Goal: Contribute content

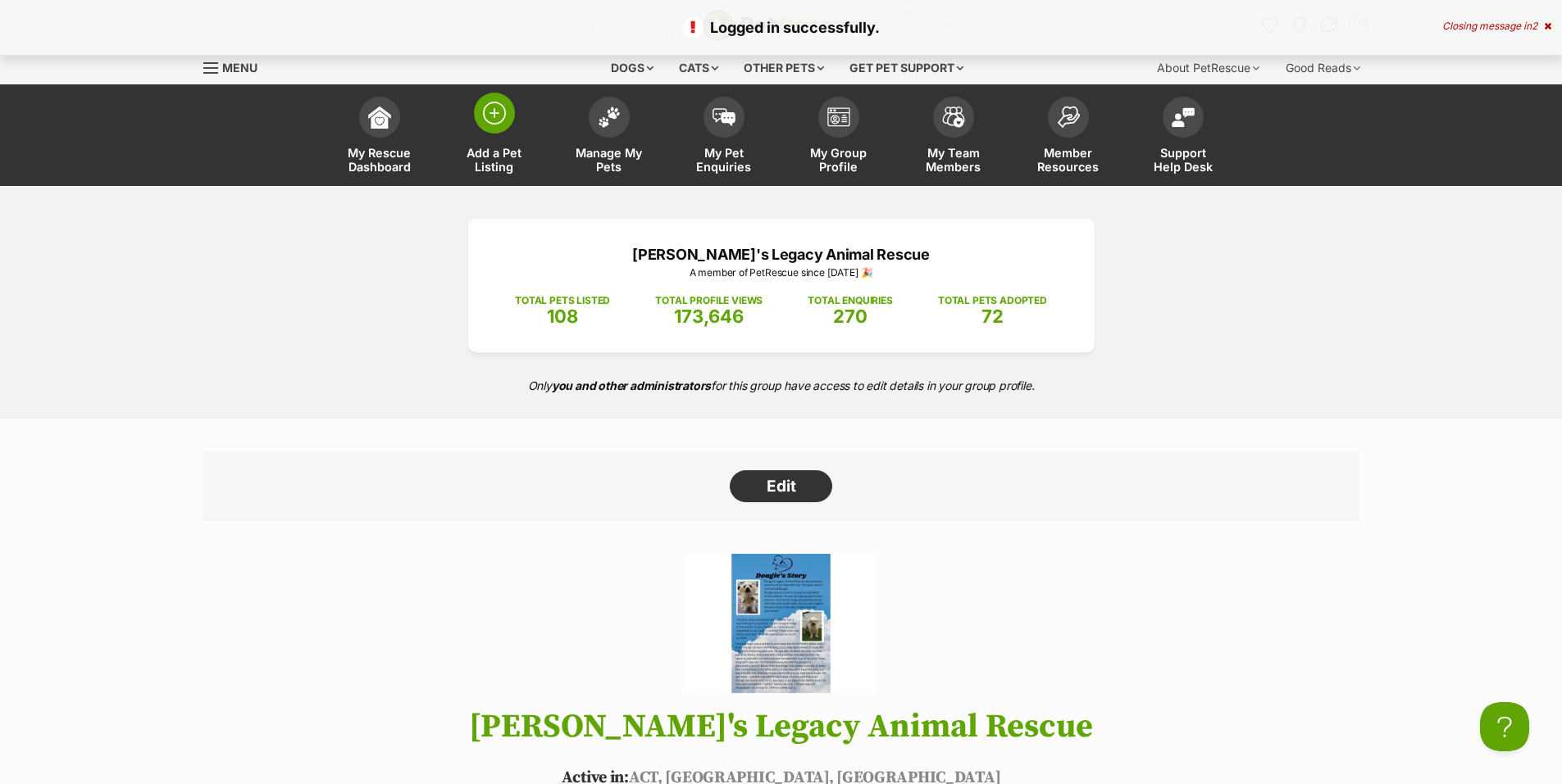
click at [488, 122] on img at bounding box center [494, 113] width 23 height 23
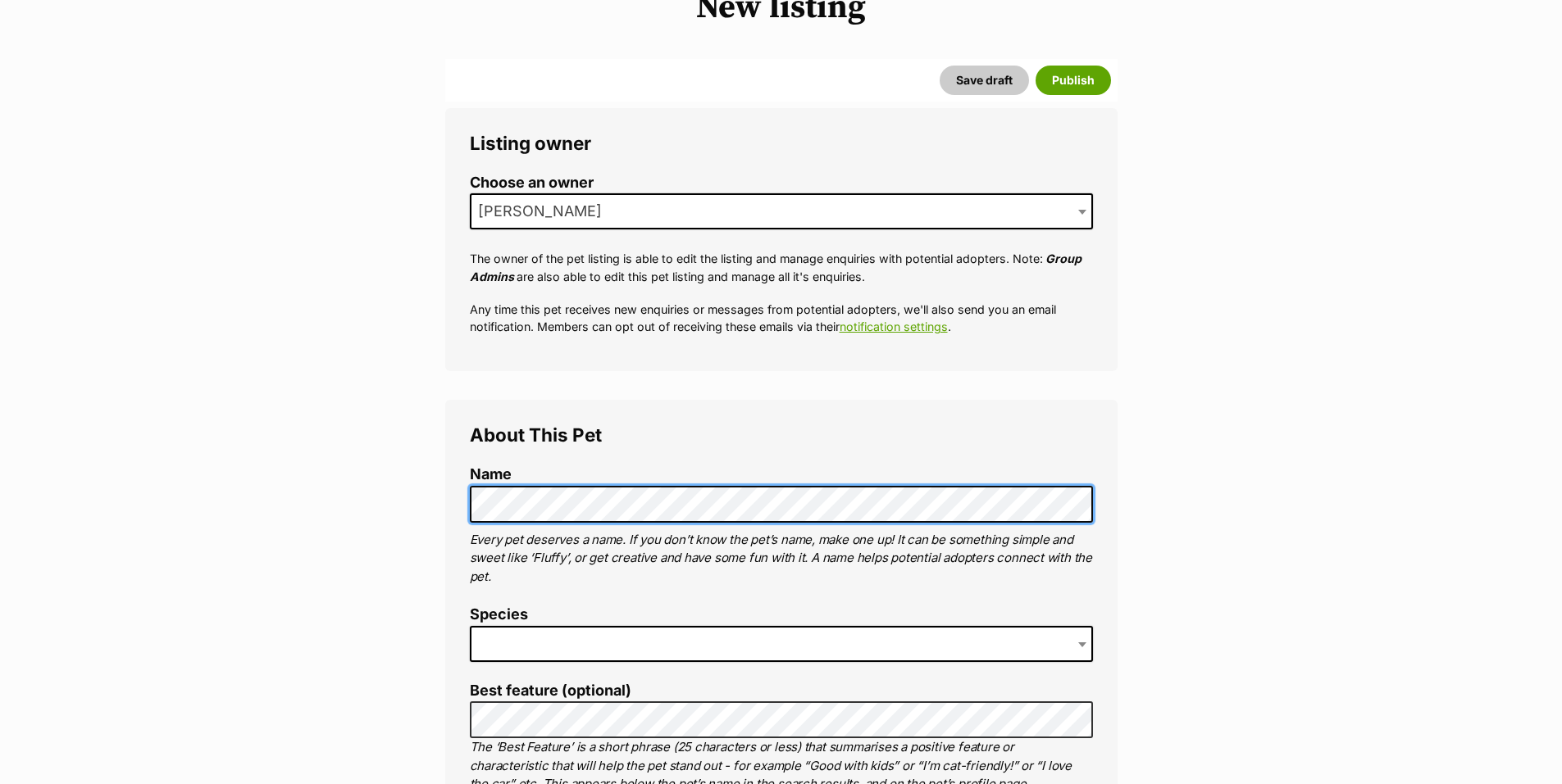
scroll to position [301, 0]
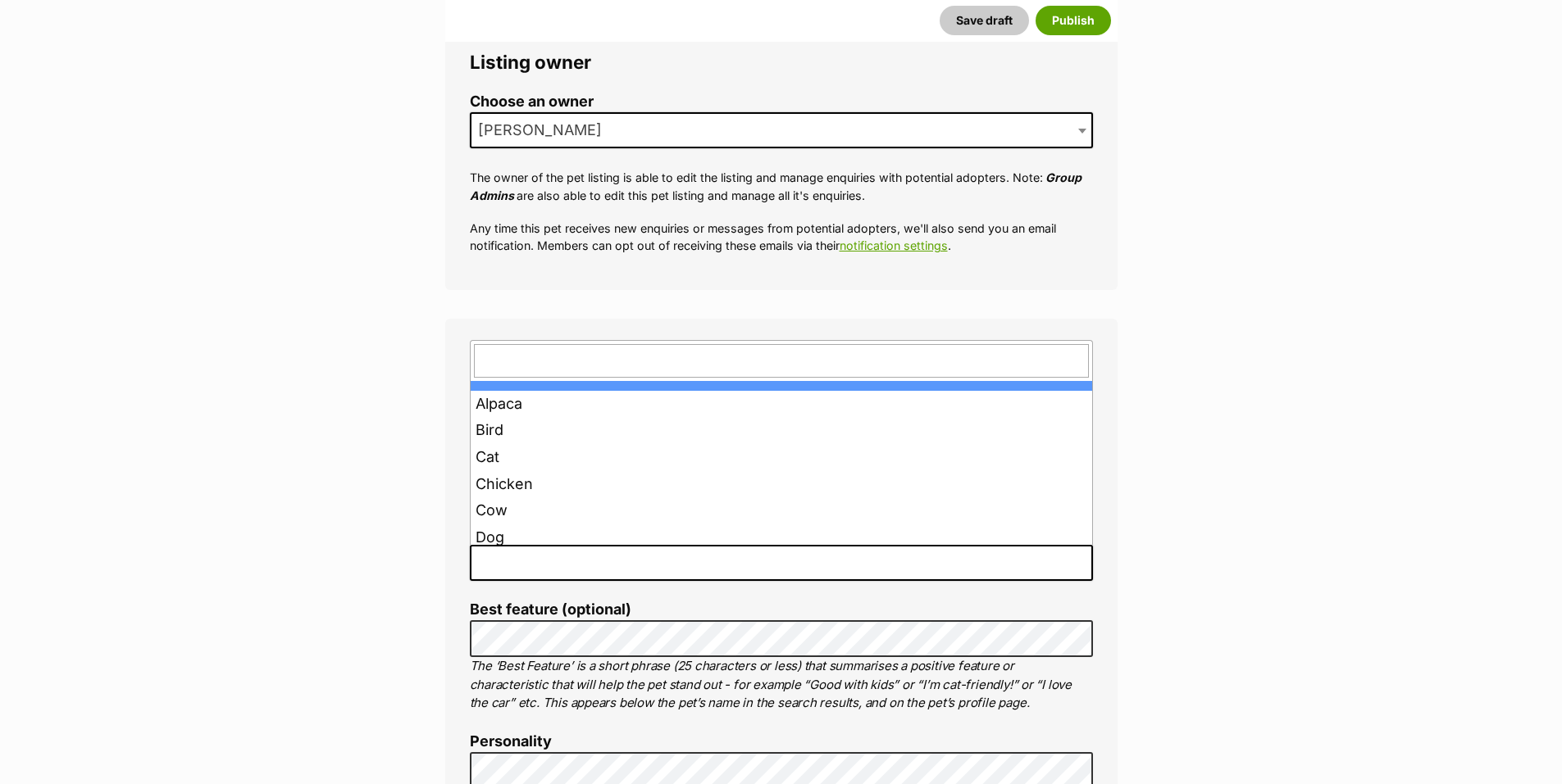
click at [607, 561] on span at bounding box center [781, 562] width 623 height 36
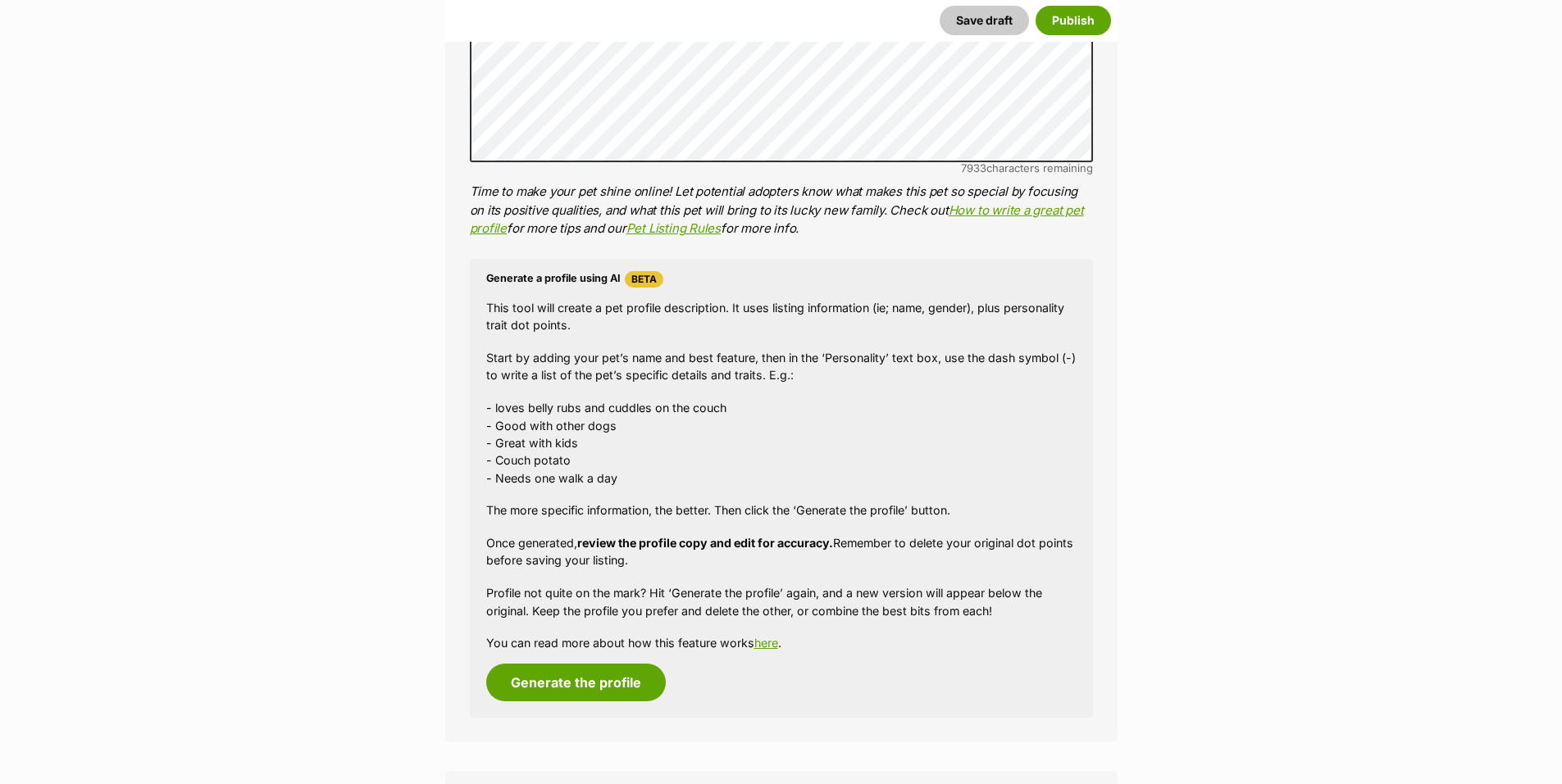
scroll to position [1503, 0]
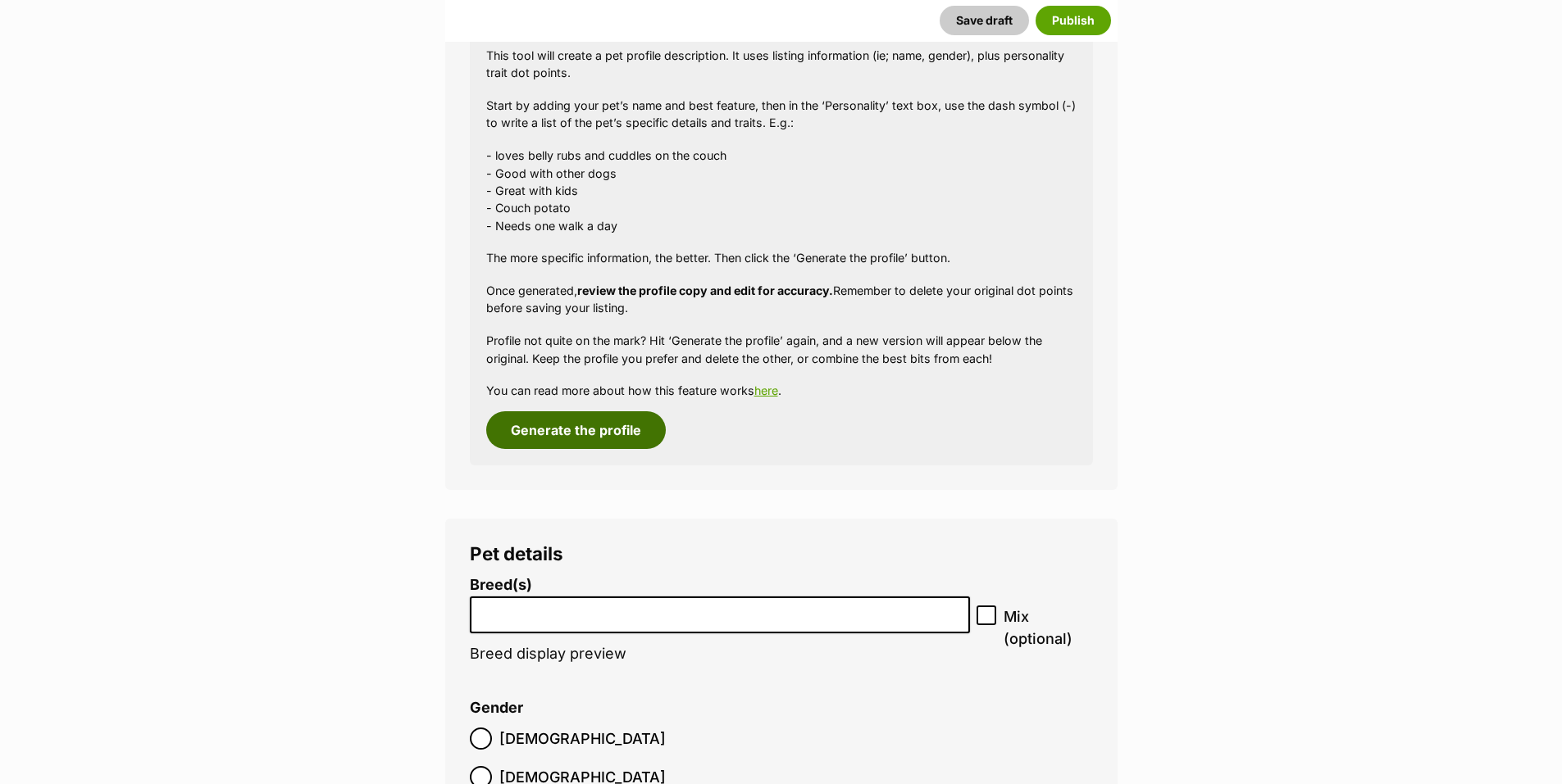
click at [597, 436] on button "Generate the profile" at bounding box center [576, 430] width 179 height 38
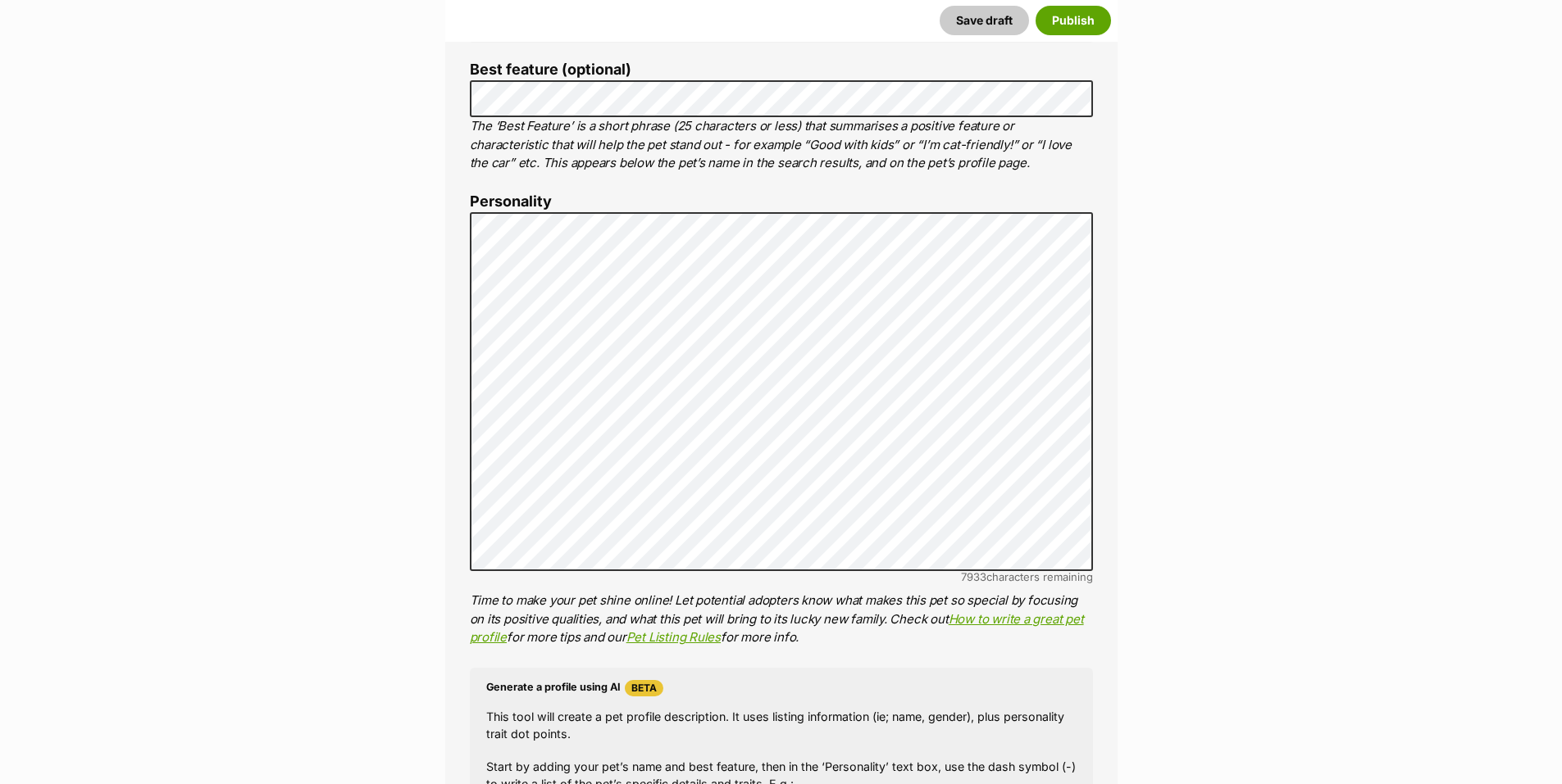
scroll to position [34, 0]
